Goal: Task Accomplishment & Management: Use online tool/utility

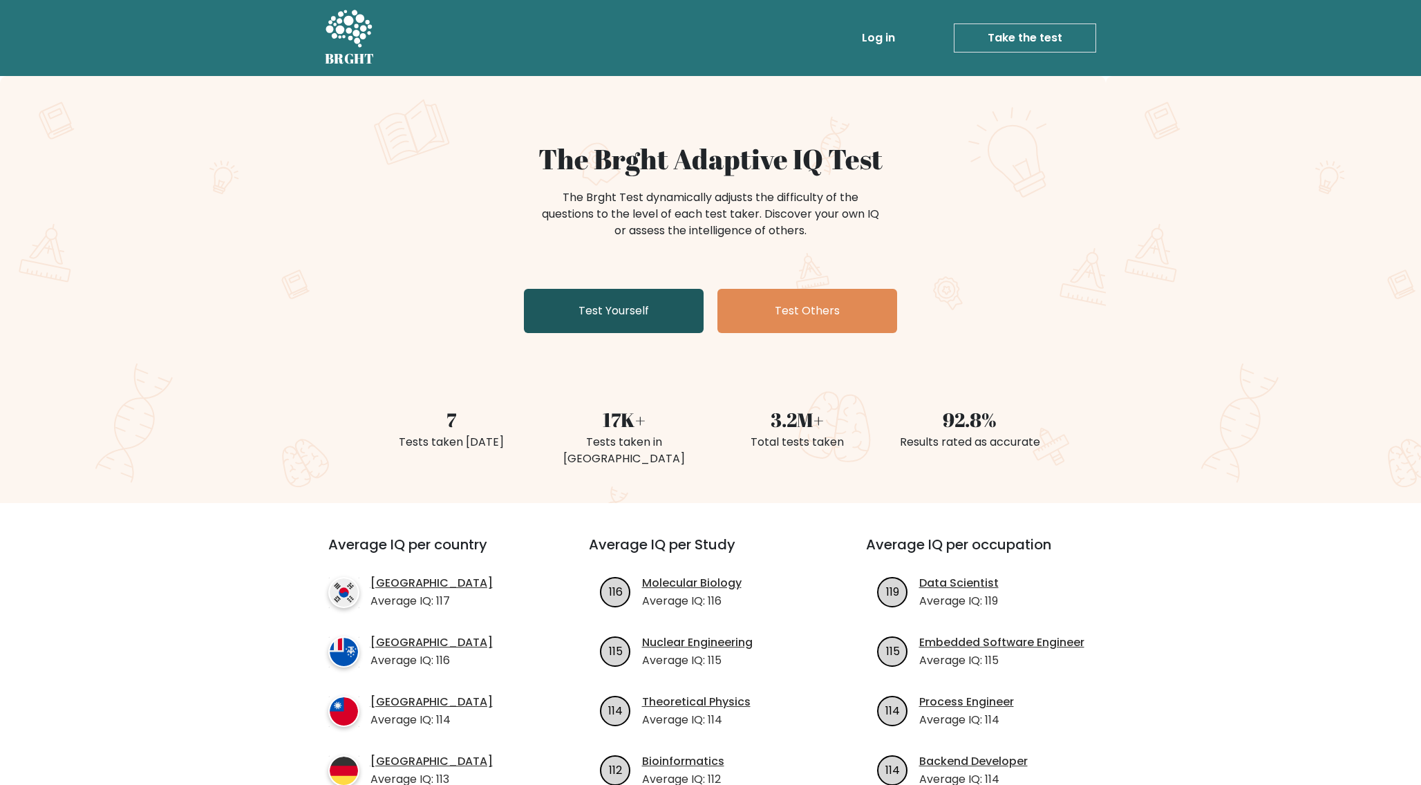
click at [644, 318] on link "Test Yourself" at bounding box center [614, 311] width 180 height 44
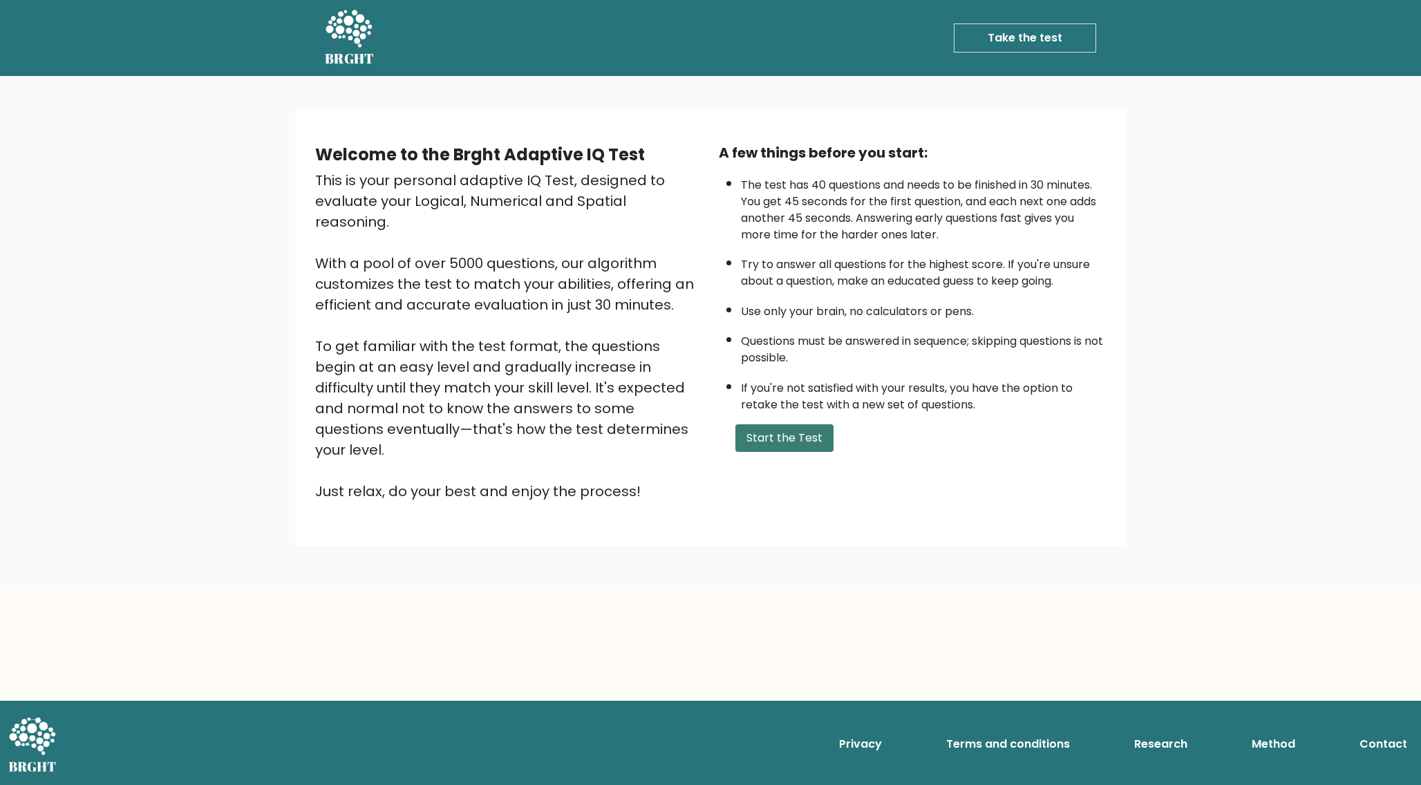
click at [770, 431] on button "Start the Test" at bounding box center [784, 438] width 98 height 28
click at [784, 436] on button "Start the Test" at bounding box center [784, 438] width 98 height 28
click at [788, 438] on button "Start the Test" at bounding box center [784, 438] width 98 height 28
